Goal: Download file/media

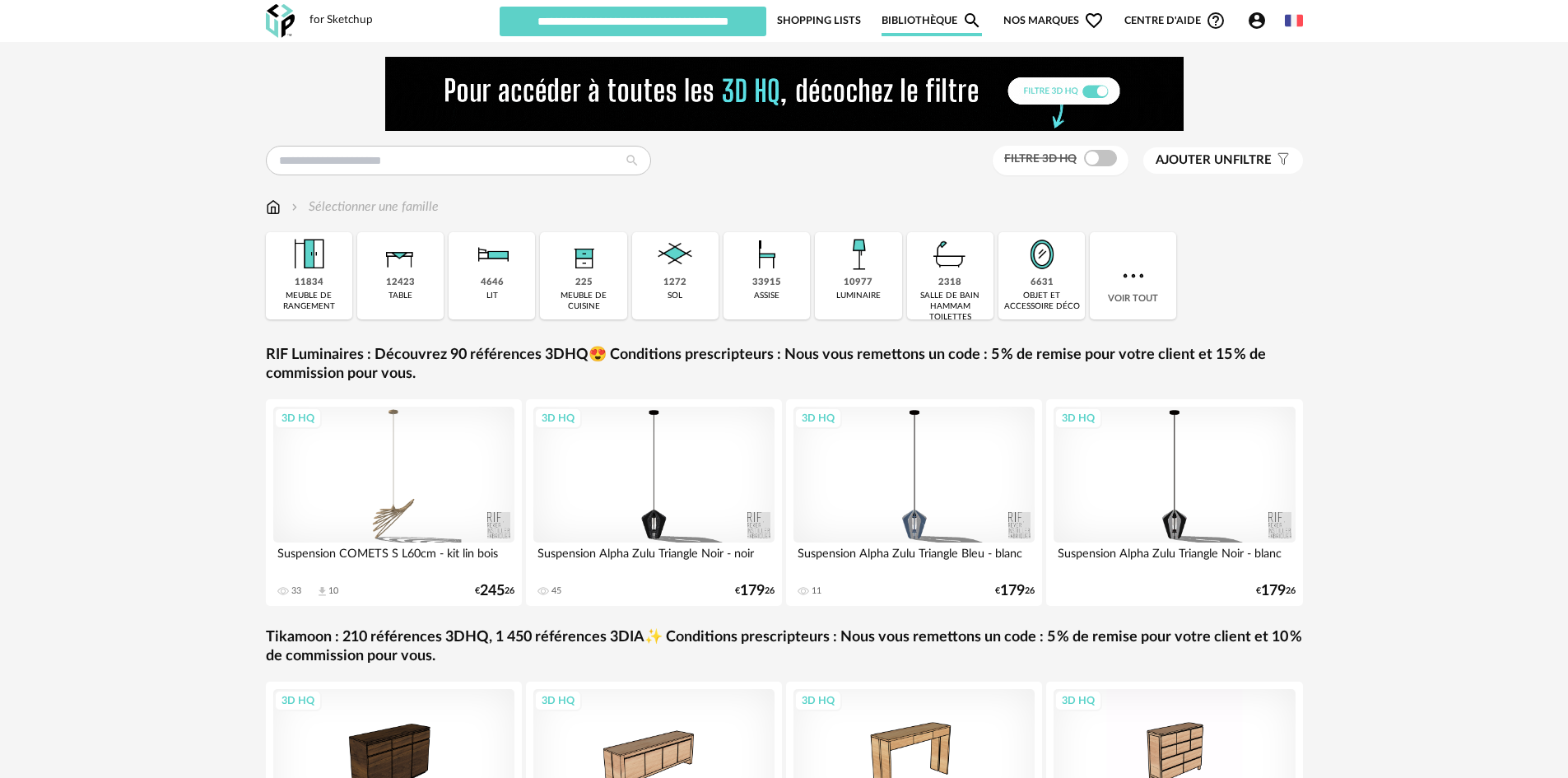
click at [1040, 18] on span "Nos marques Heart Outline icon" at bounding box center [1053, 20] width 101 height 31
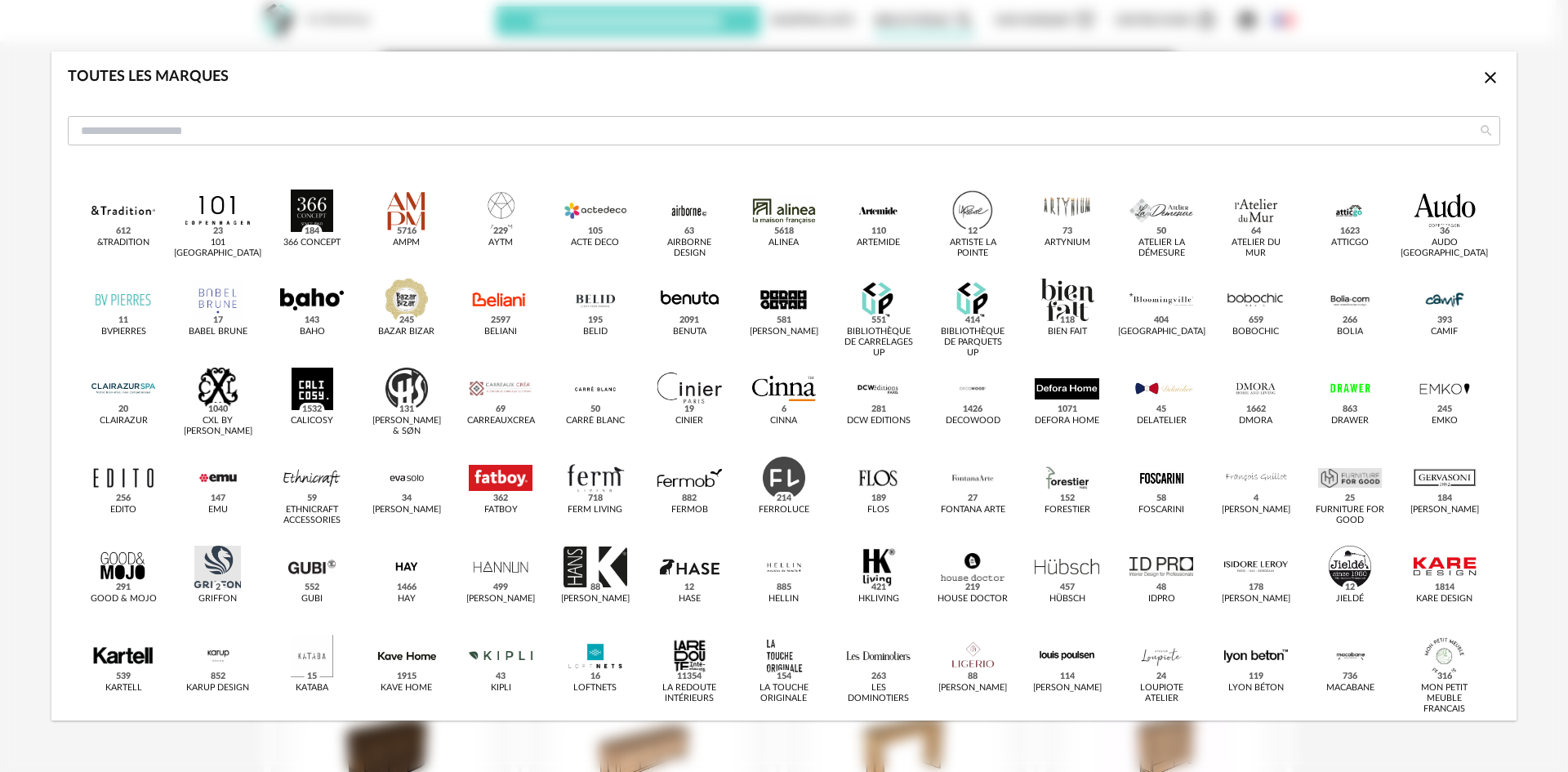
click at [1485, 81] on icon "Close icon" at bounding box center [1490, 78] width 11 height 11
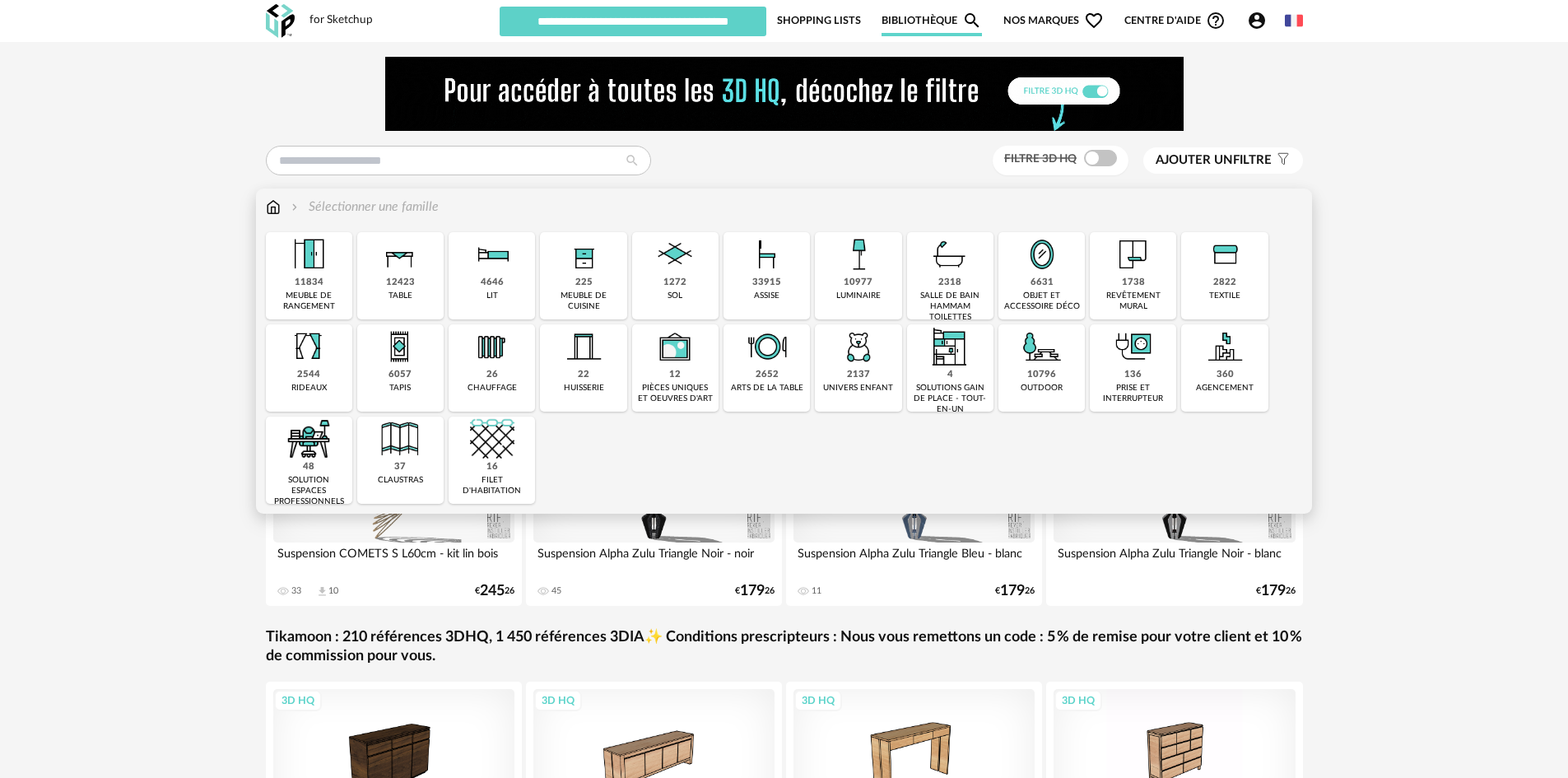
click at [775, 285] on div "33915" at bounding box center [767, 283] width 29 height 12
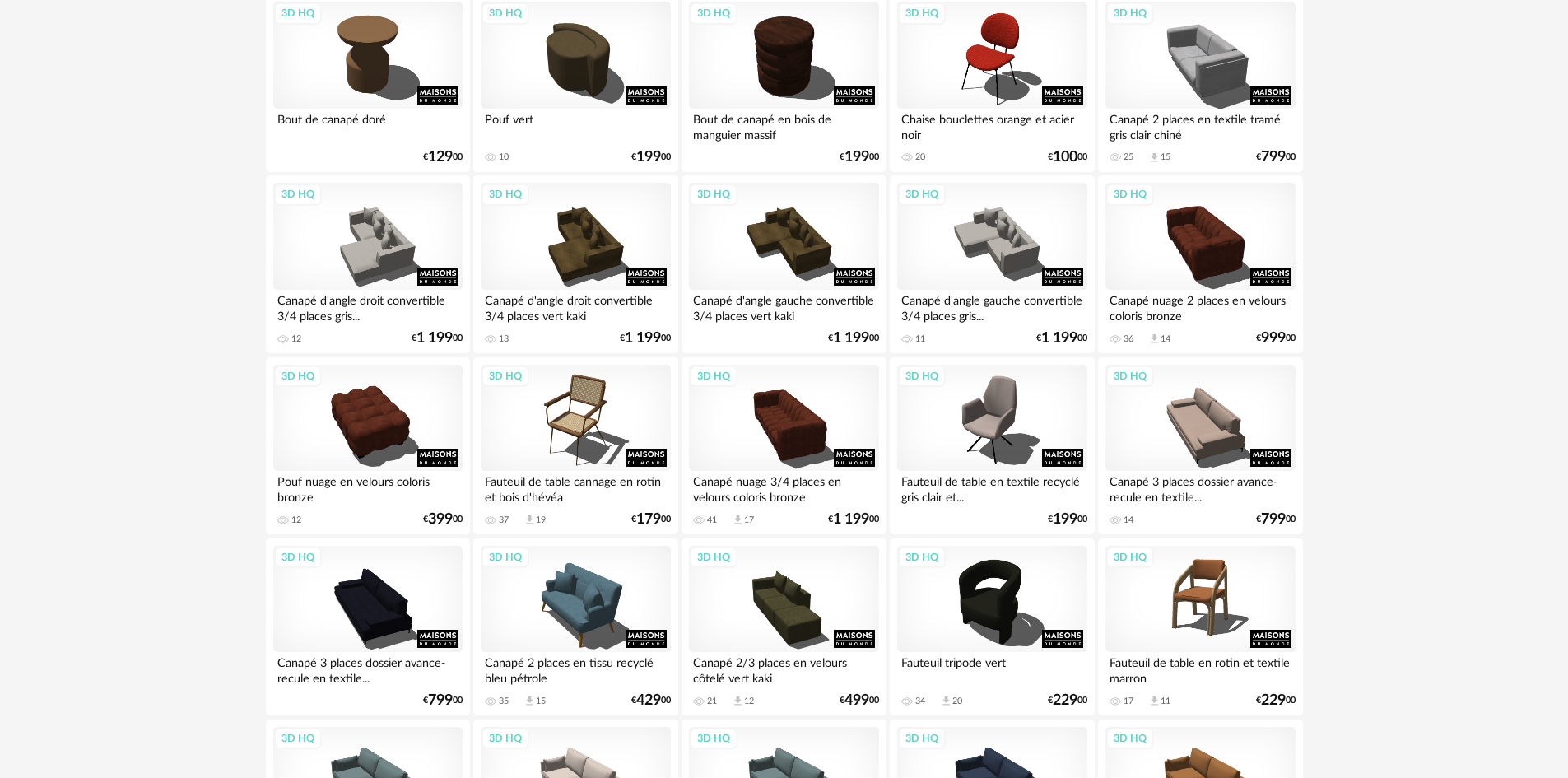
scroll to position [658, 0]
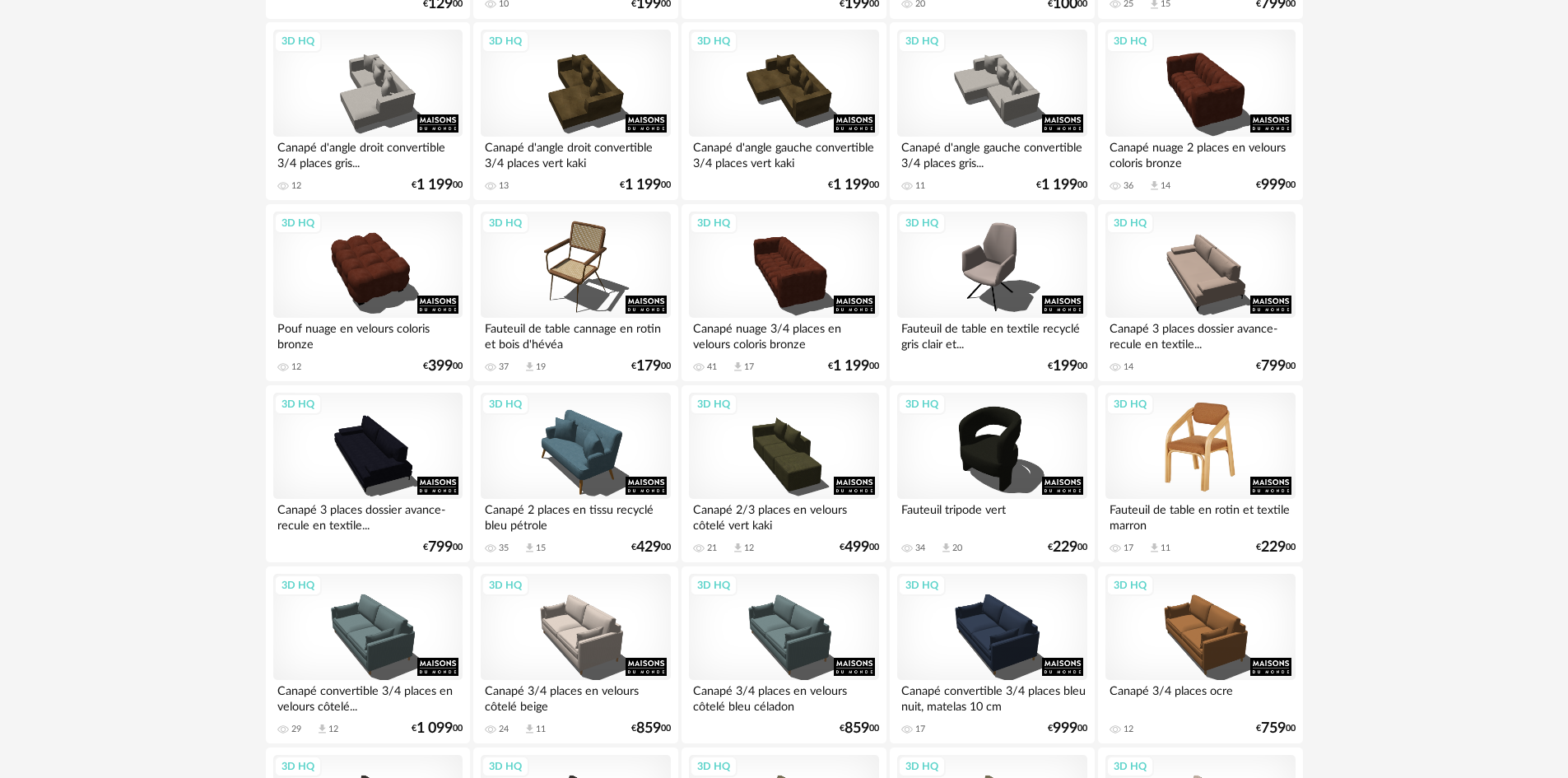
click at [1194, 440] on div "3D HQ" at bounding box center [1200, 446] width 189 height 107
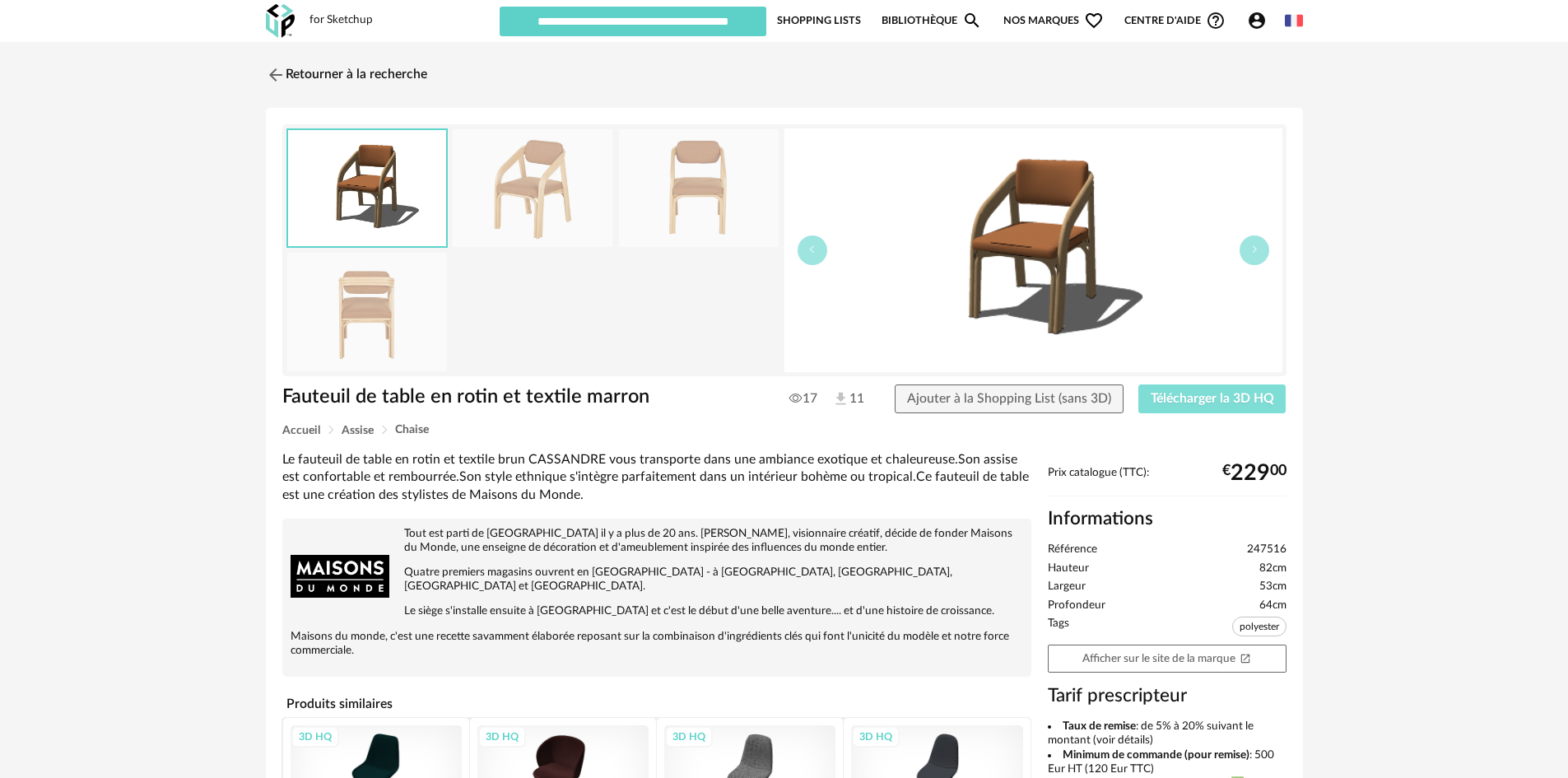
click at [1167, 393] on span "Télécharger la 3D HQ" at bounding box center [1212, 398] width 123 height 13
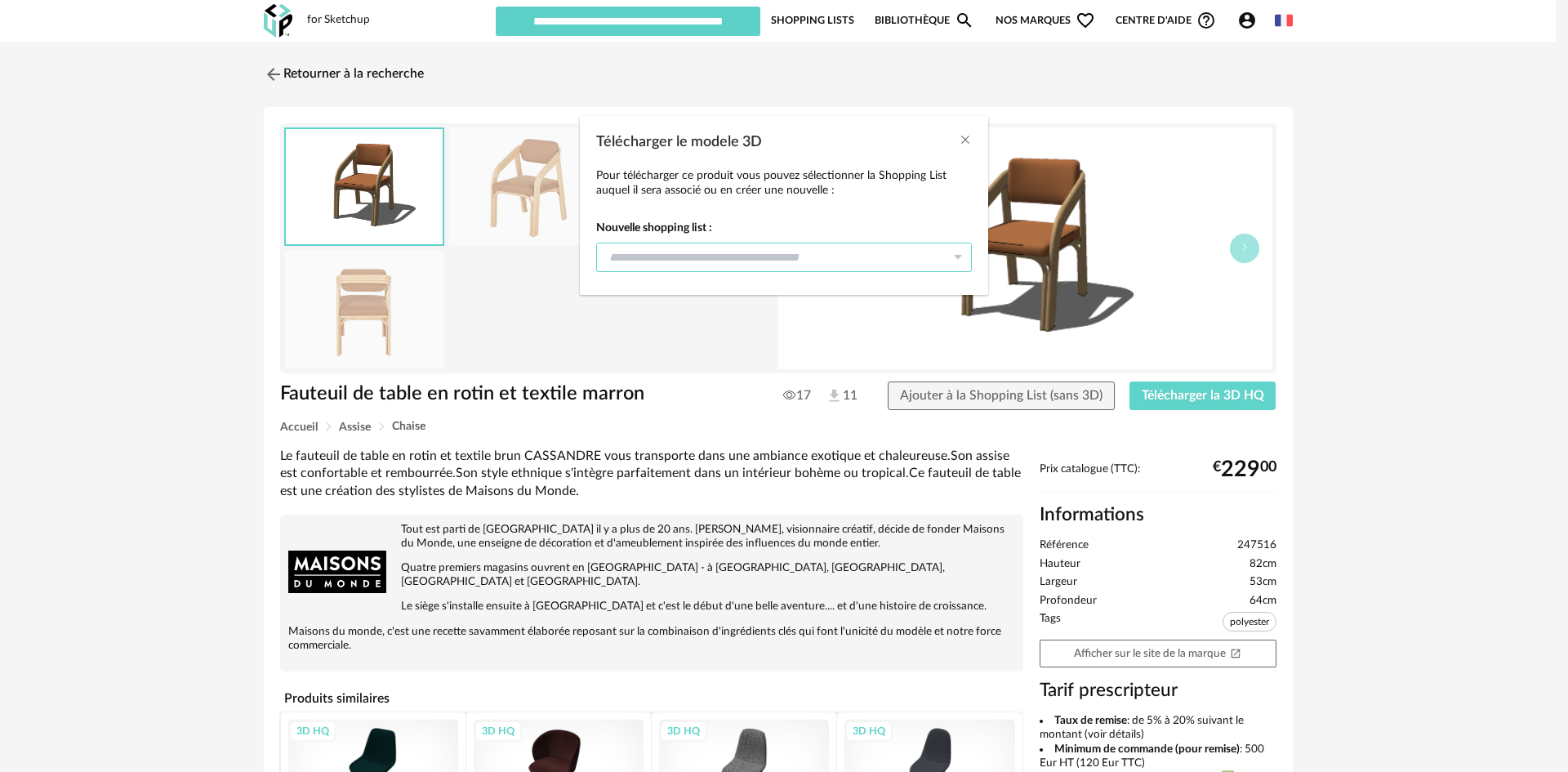
click at [832, 263] on input "Télécharger le modele 3D" at bounding box center [784, 257] width 376 height 29
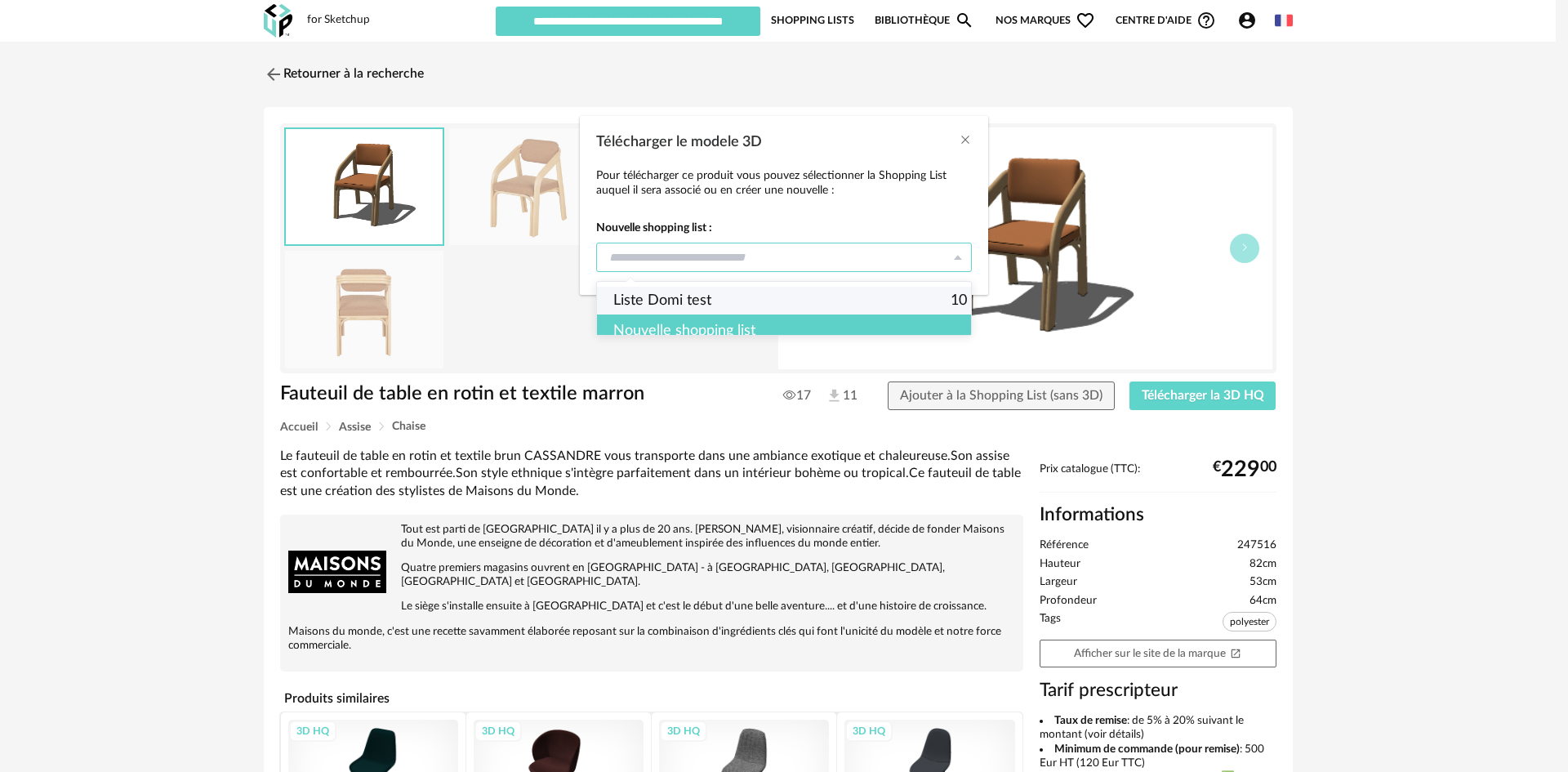
click at [695, 302] on span "Liste Domi test" at bounding box center [662, 301] width 98 height 28
type input "**********"
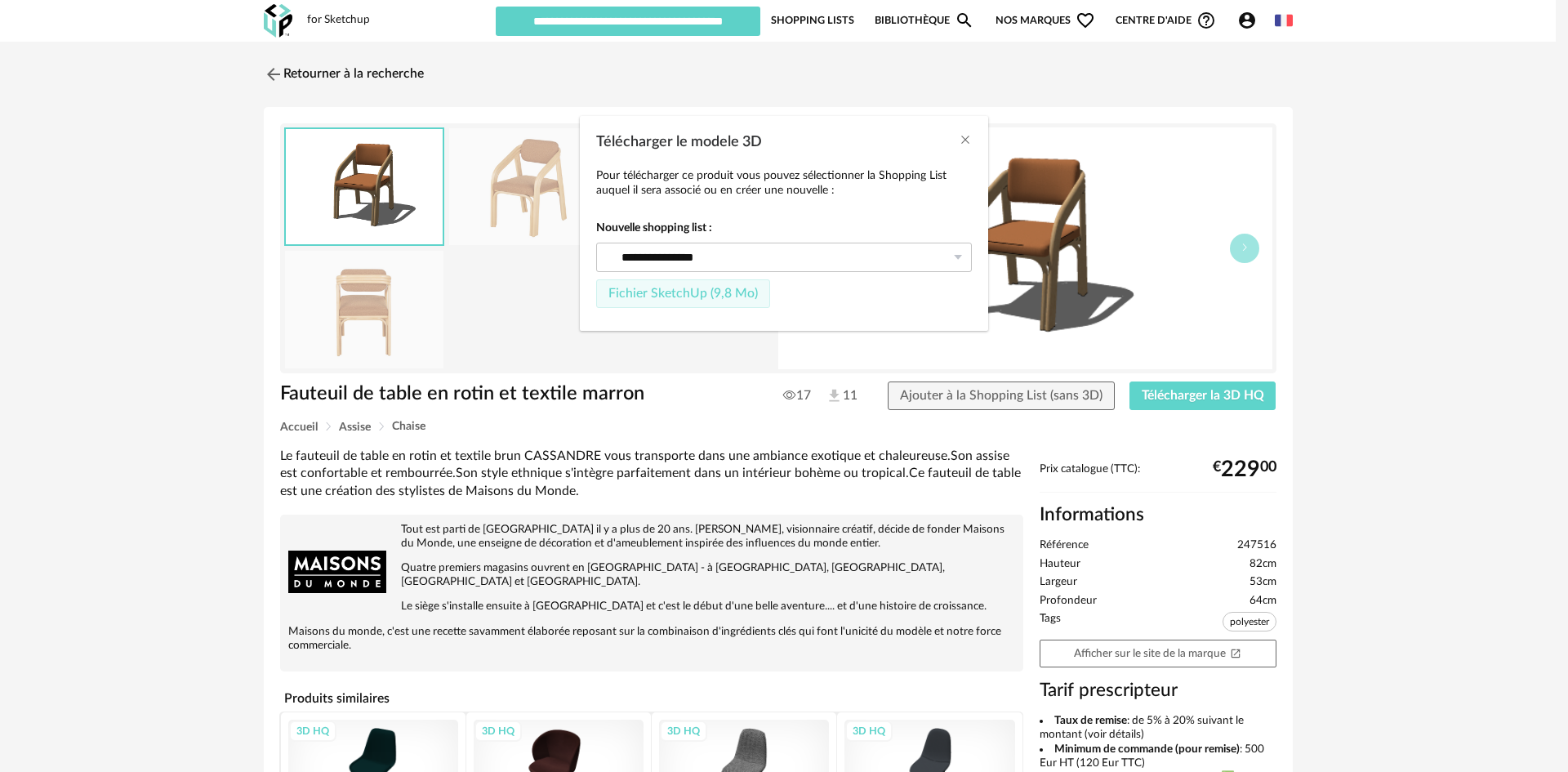
click at [695, 301] on button "Fichier SketchUp (9,8 Mo)" at bounding box center [683, 293] width 174 height 29
type input "**********"
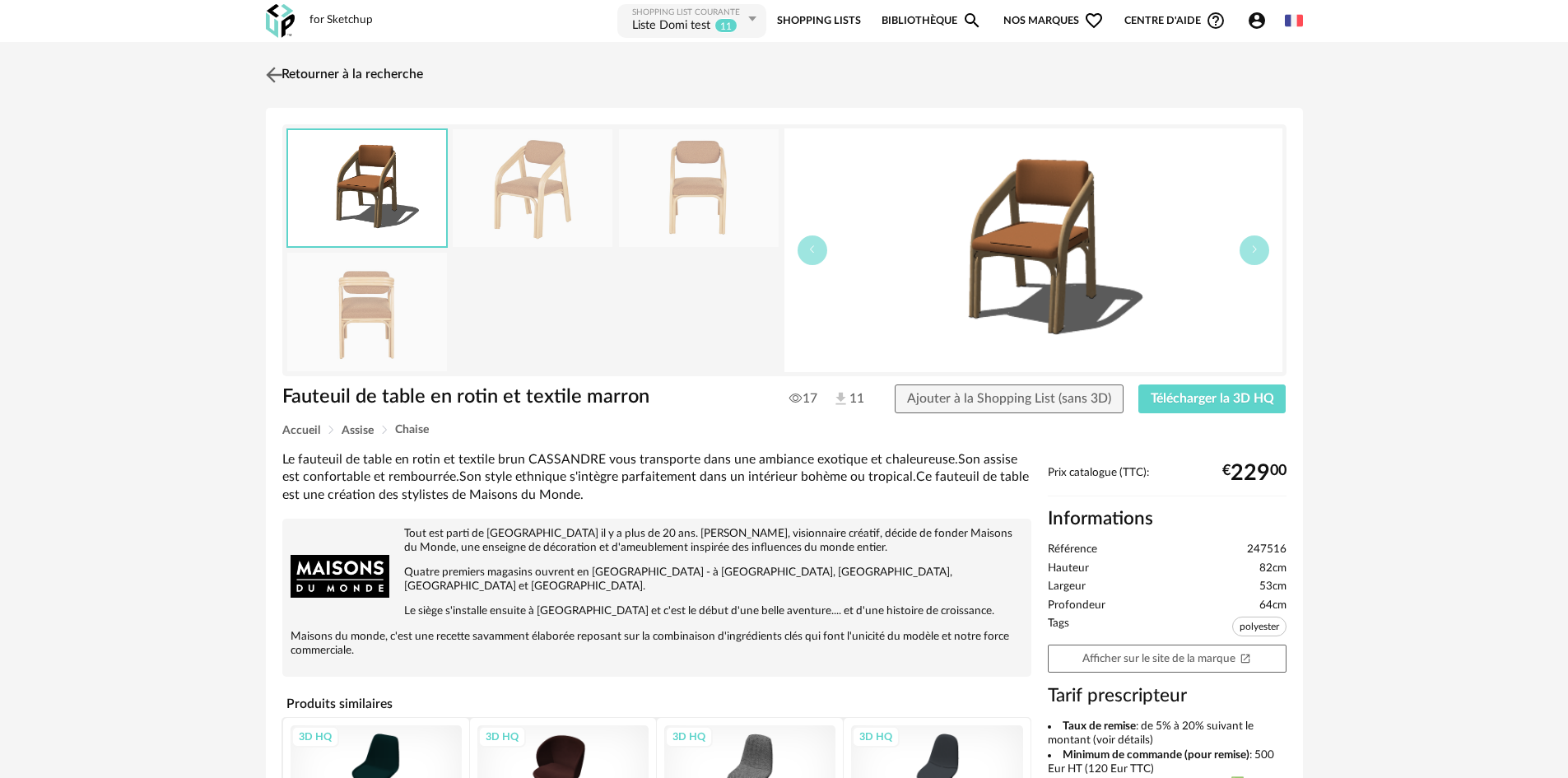
click at [294, 82] on link "Retourner à la recherche" at bounding box center [342, 74] width 161 height 36
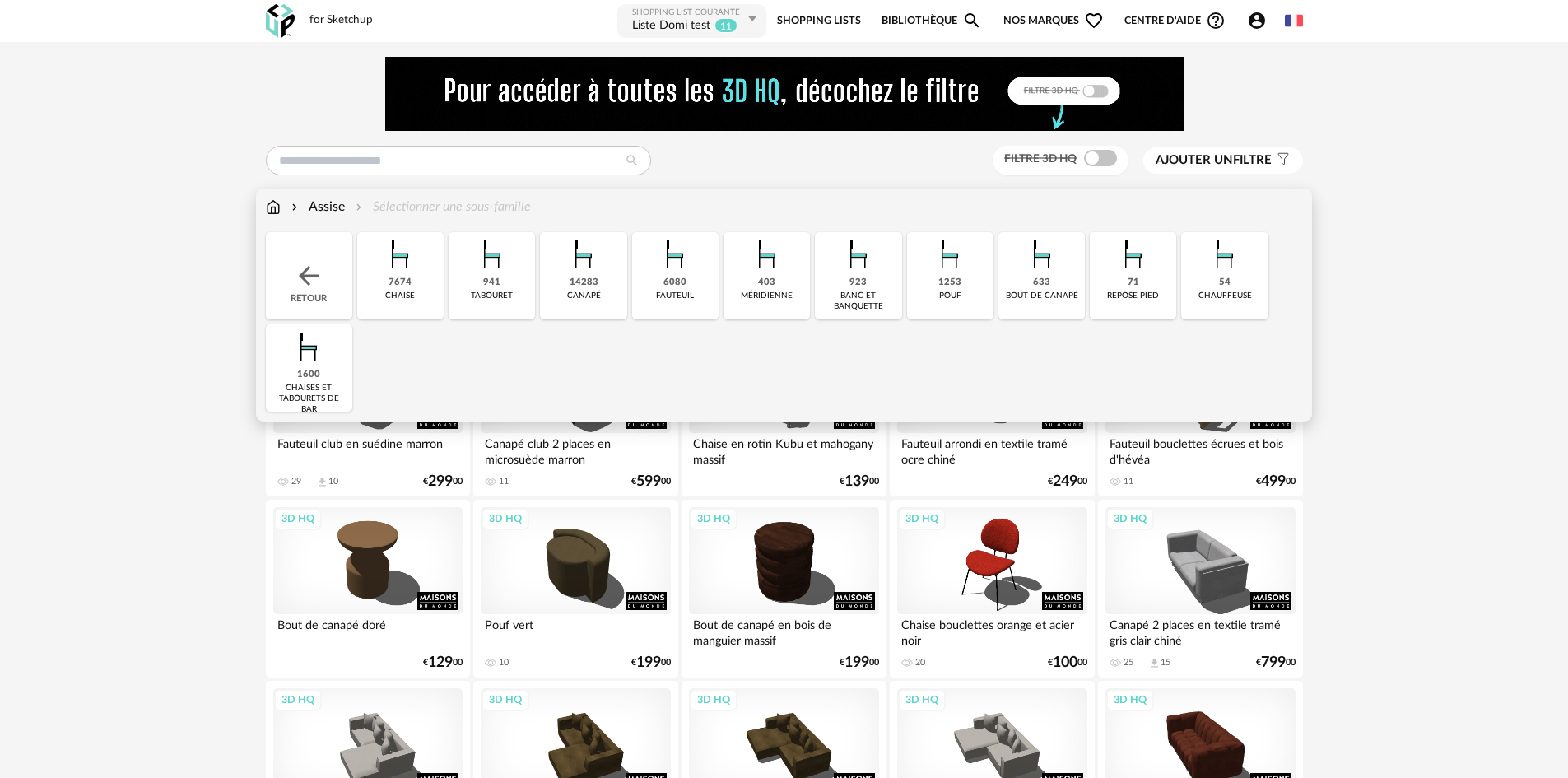
click at [269, 210] on img at bounding box center [273, 207] width 15 height 19
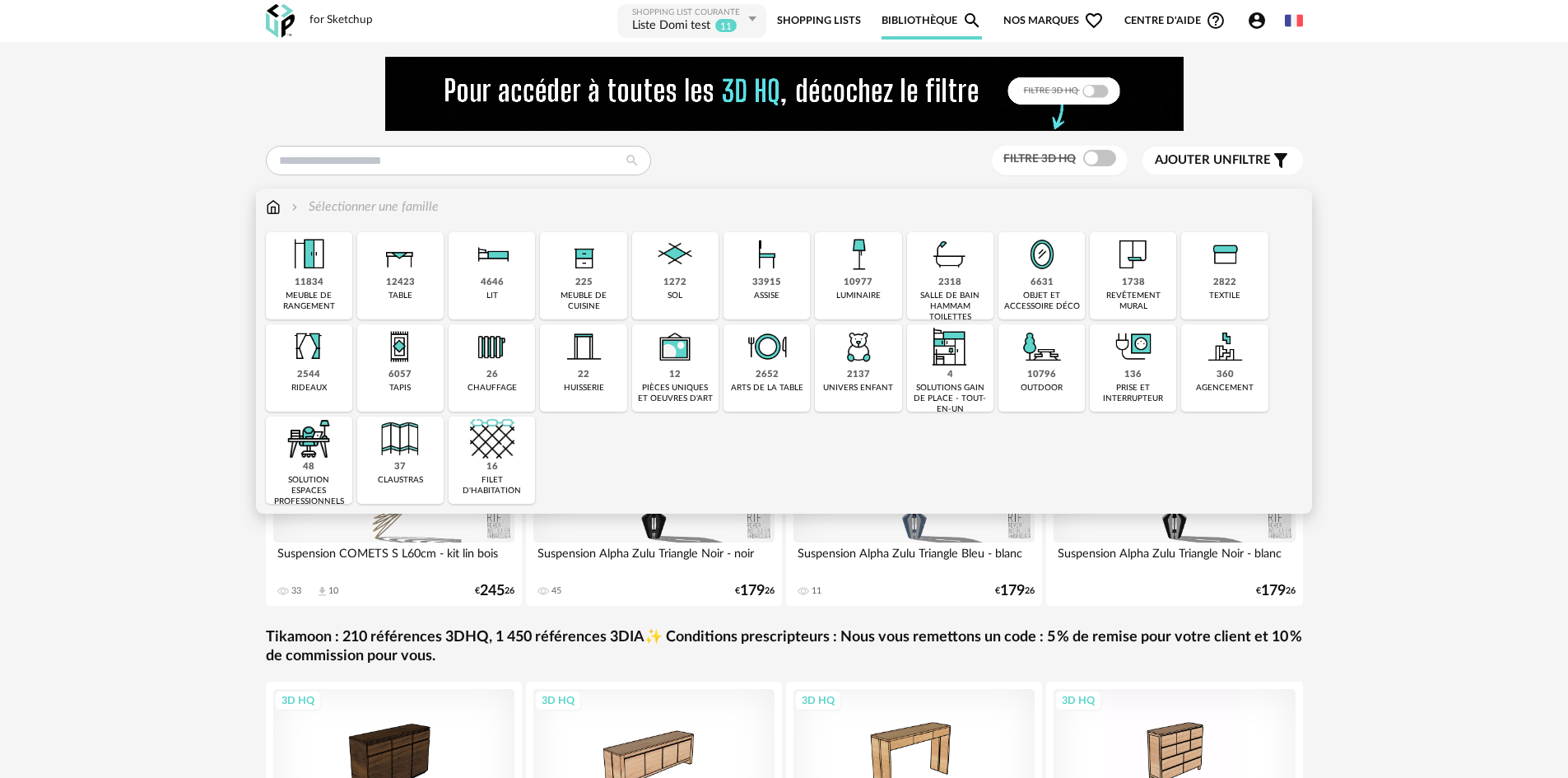
click at [1092, 281] on div "1738 revêtement mural" at bounding box center [1133, 275] width 87 height 88
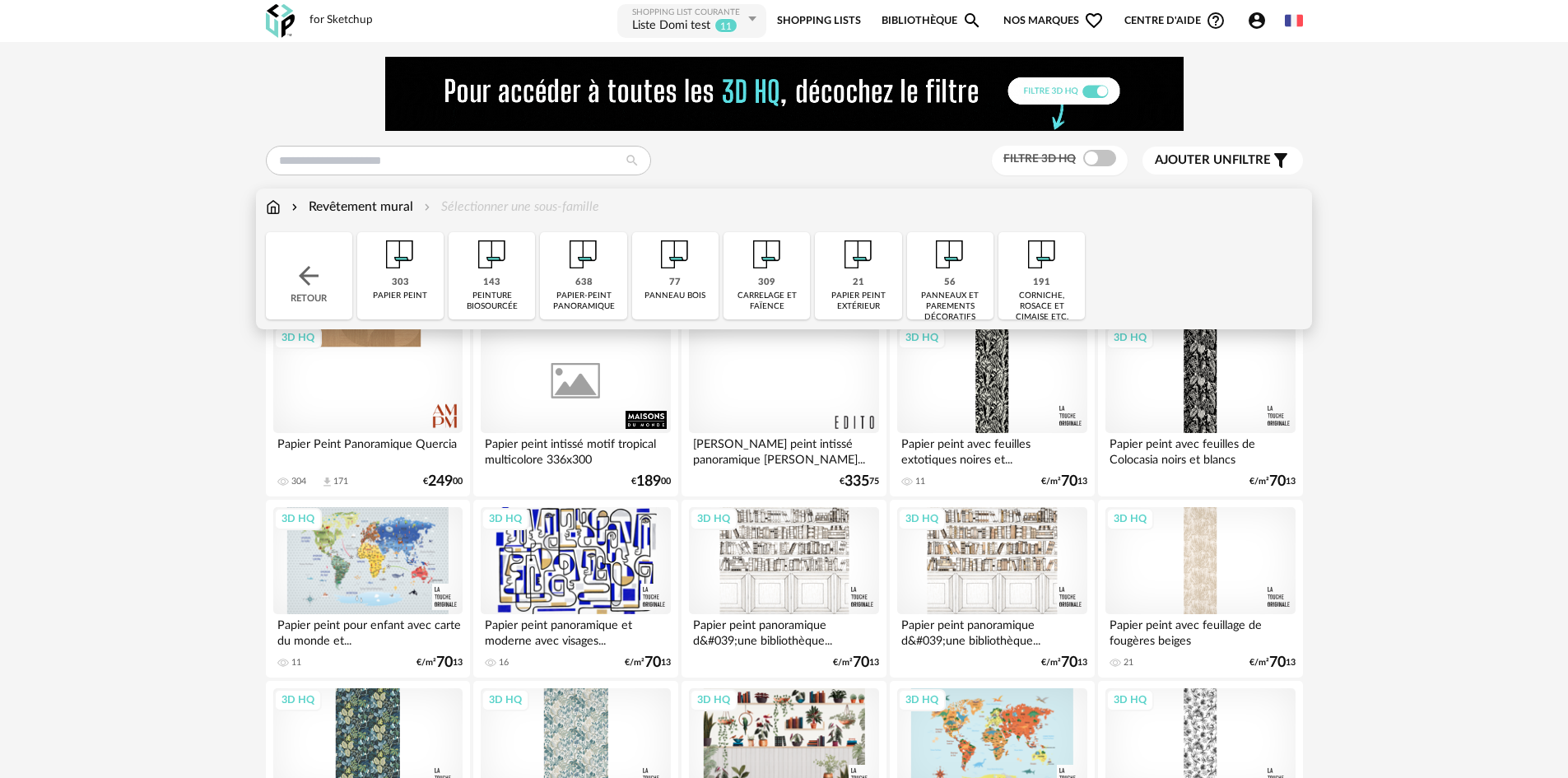
click at [592, 301] on div "papier-peint panoramique" at bounding box center [583, 301] width 76 height 22
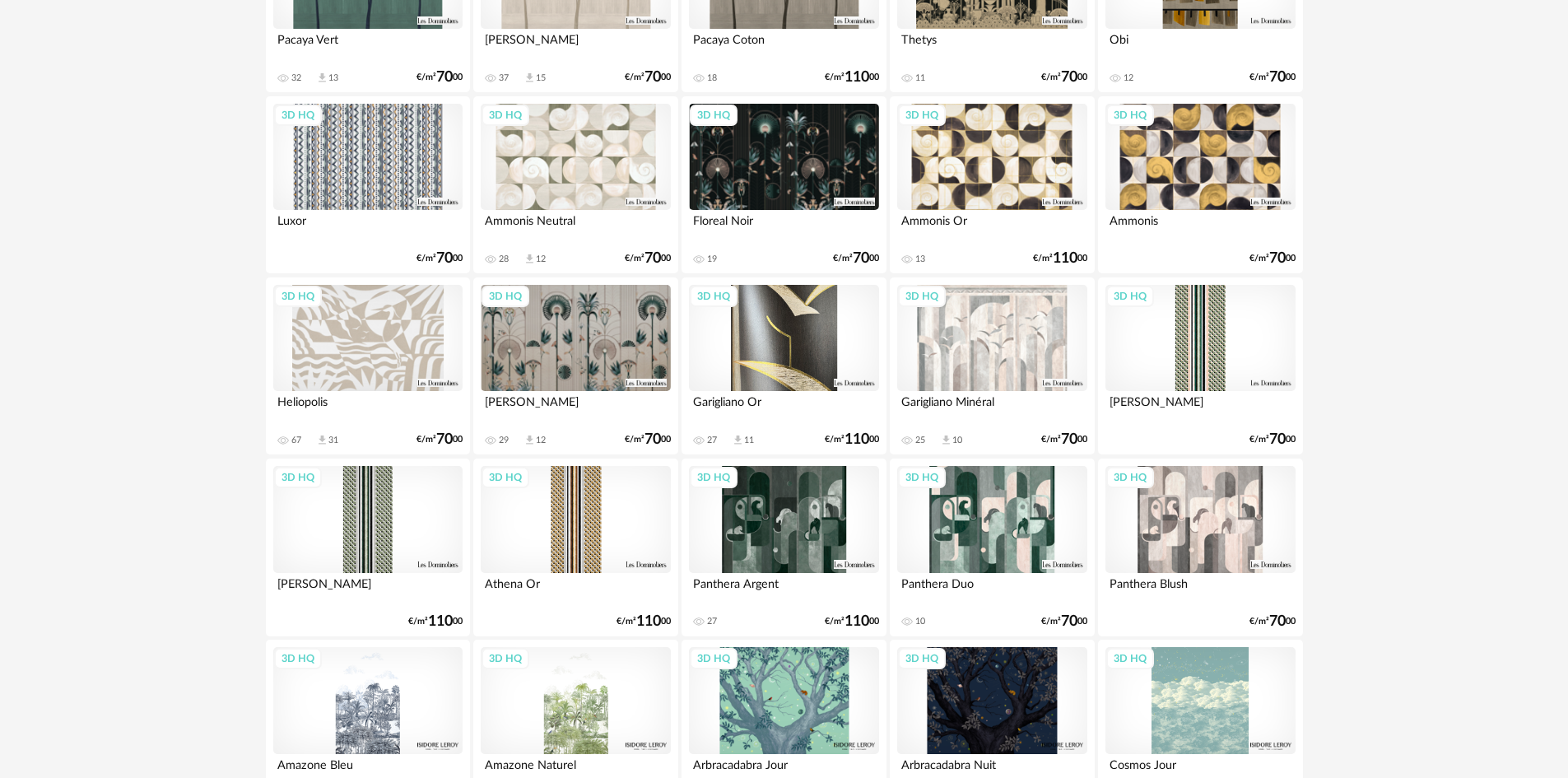
scroll to position [3128, 0]
